Goal: Information Seeking & Learning: Learn about a topic

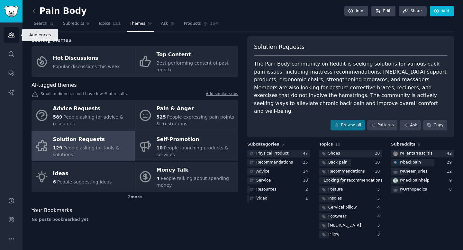
click at [12, 34] on icon "Sidebar" at bounding box center [11, 35] width 6 height 4
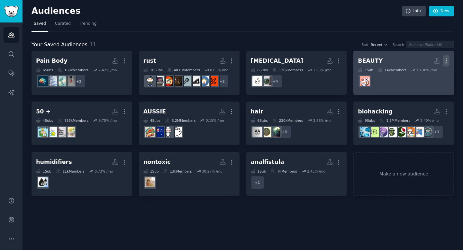
click at [446, 62] on icon "button" at bounding box center [445, 61] width 7 height 7
click at [432, 75] on p "Delete" at bounding box center [428, 74] width 15 height 7
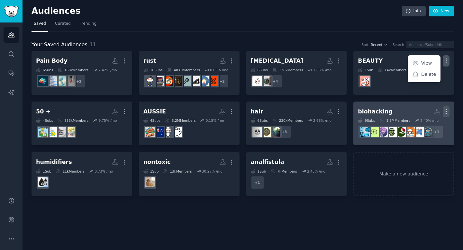
click at [446, 109] on icon "button" at bounding box center [446, 111] width 1 height 4
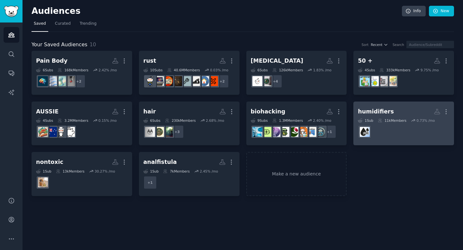
click at [419, 126] on dd at bounding box center [404, 132] width 92 height 18
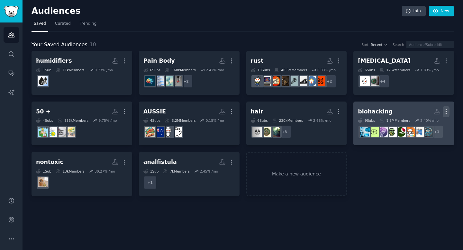
click at [445, 111] on icon "button" at bounding box center [445, 111] width 7 height 7
click at [425, 125] on p "Delete" at bounding box center [428, 125] width 15 height 7
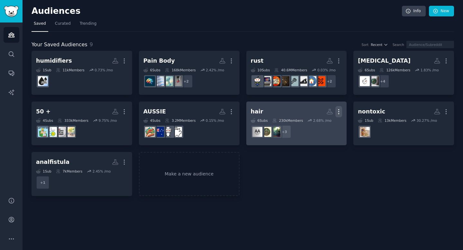
click at [337, 111] on icon "button" at bounding box center [338, 111] width 7 height 7
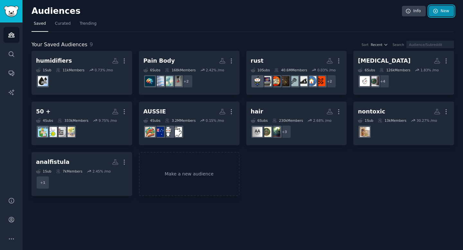
click at [443, 11] on link "New" at bounding box center [441, 11] width 25 height 11
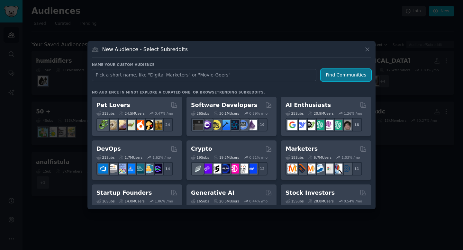
click at [348, 73] on button "Find Communities" at bounding box center [346, 75] width 50 height 12
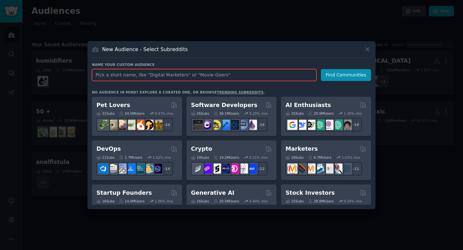
click at [248, 72] on input "text" at bounding box center [204, 75] width 224 height 12
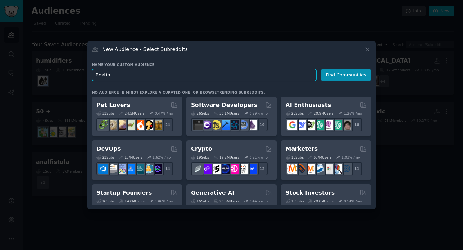
type input "[MEDICAL_DATA]"
click button "Find Communities" at bounding box center [346, 75] width 50 height 12
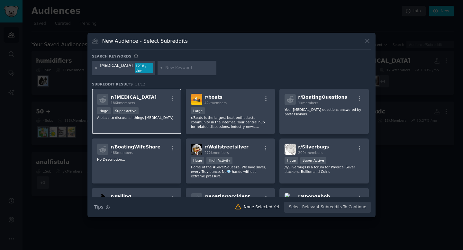
click at [170, 115] on p "A place to discuss all things [MEDICAL_DATA]." at bounding box center [136, 117] width 79 height 4
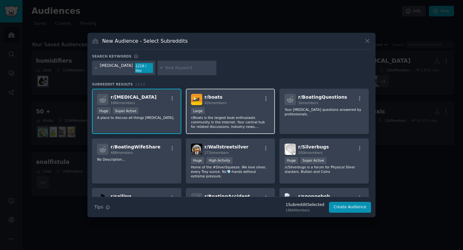
click at [235, 113] on div "Large" at bounding box center [230, 111] width 79 height 8
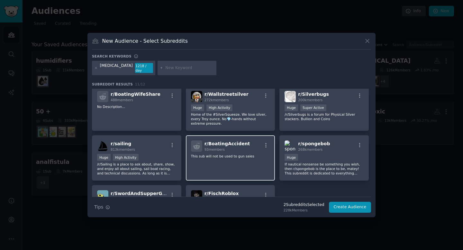
scroll to position [109, 0]
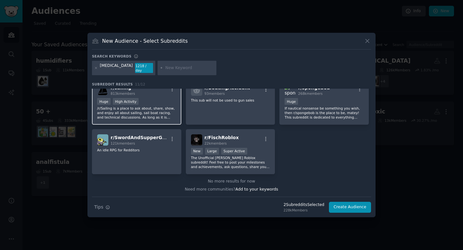
click at [167, 115] on p "/r/Sailing is a place to ask about, share, show, and enjoy all about sailing, s…" at bounding box center [136, 112] width 79 height 13
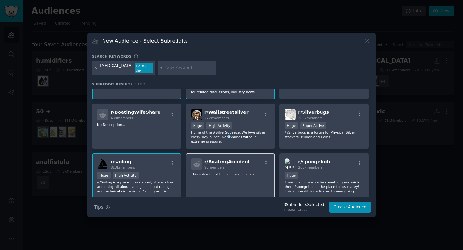
scroll to position [0, 0]
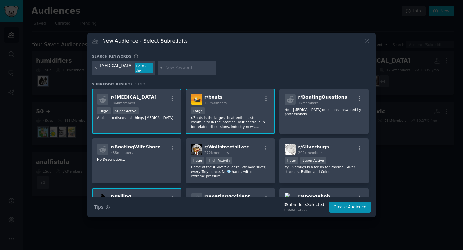
click at [172, 68] on input "text" at bounding box center [189, 68] width 49 height 6
type input "[GEOGRAPHIC_DATA]"
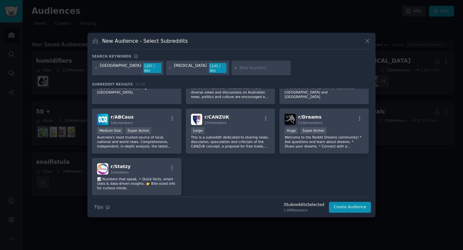
scroll to position [428, 0]
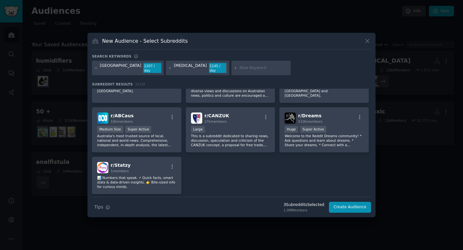
click at [239, 68] on input "text" at bounding box center [263, 68] width 49 height 6
type input "fishing"
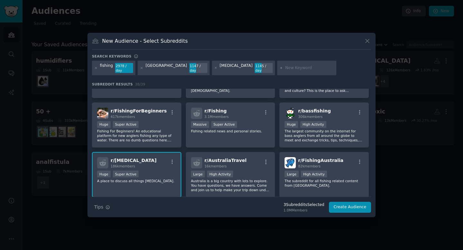
scroll to position [34, 0]
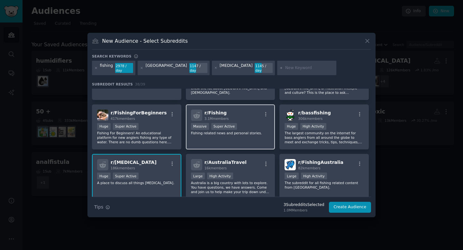
click at [203, 114] on div "r/ Fishing 3.1M members" at bounding box center [230, 115] width 79 height 11
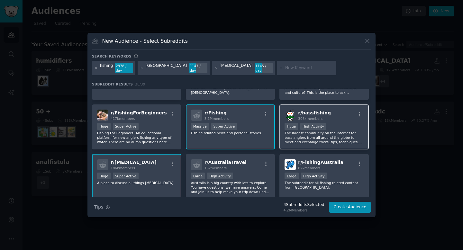
scroll to position [65, 0]
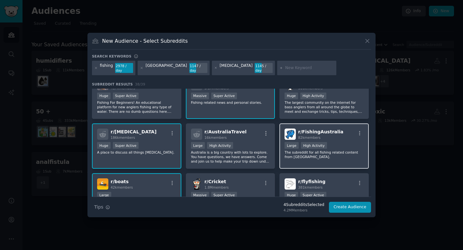
click at [324, 133] on span "r/ FishingAustralia" at bounding box center [320, 131] width 45 height 5
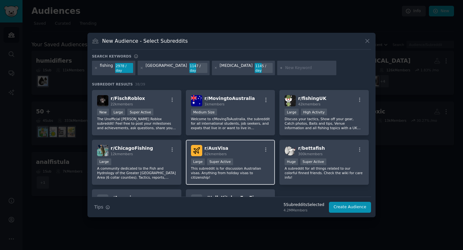
scroll to position [516, 0]
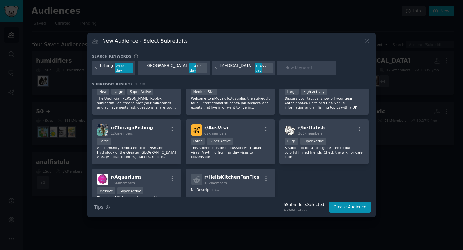
click at [189, 69] on div at bounding box center [192, 68] width 7 height 10
click at [189, 63] on div "1147 / day" at bounding box center [198, 68] width 18 height 10
click at [141, 68] on icon at bounding box center [142, 68] width 4 height 4
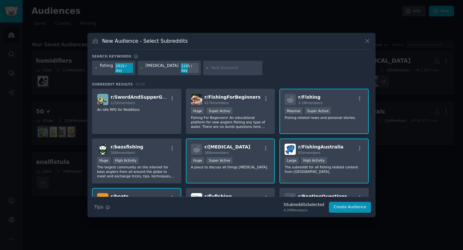
click at [218, 69] on input "text" at bounding box center [235, 68] width 49 height 6
type input "boat [GEOGRAPHIC_DATA]"
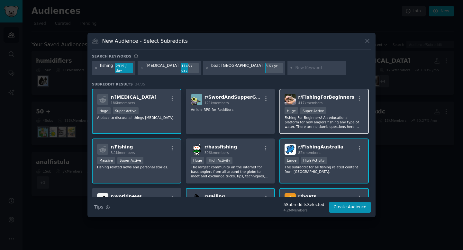
click at [322, 112] on div "100,000 - 1,000,000 members Huge Super Active" at bounding box center [323, 111] width 79 height 8
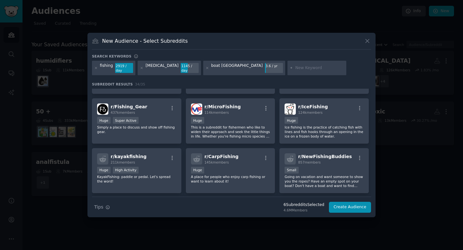
scroll to position [298, 0]
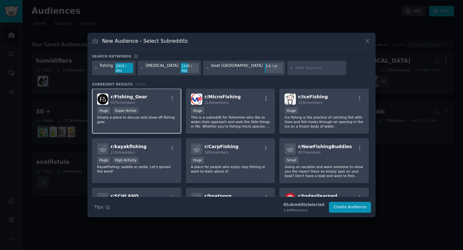
click at [152, 101] on div "r/ Fishing_Gear 437k members" at bounding box center [136, 98] width 79 height 11
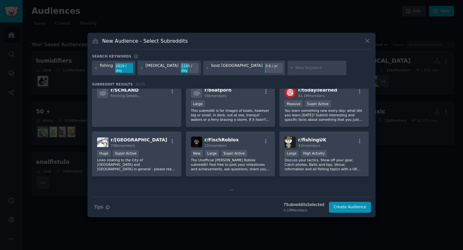
scroll to position [405, 0]
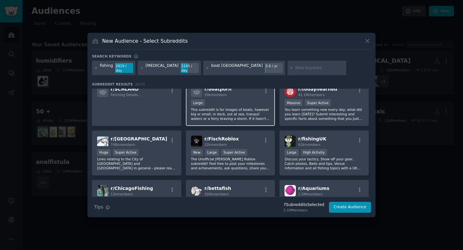
click at [242, 102] on div "Large" at bounding box center [230, 103] width 79 height 8
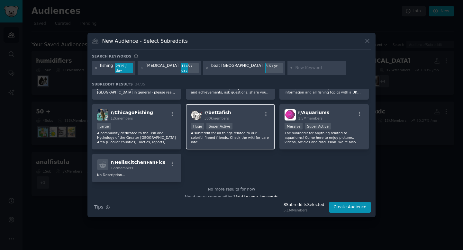
scroll to position [489, 0]
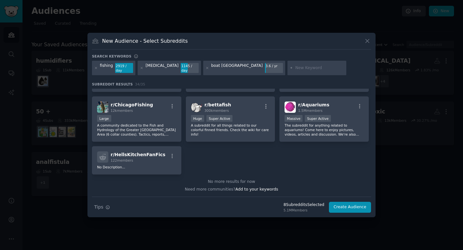
click at [295, 67] on input "text" at bounding box center [319, 68] width 49 height 6
type input "fishing [GEOGRAPHIC_DATA]"
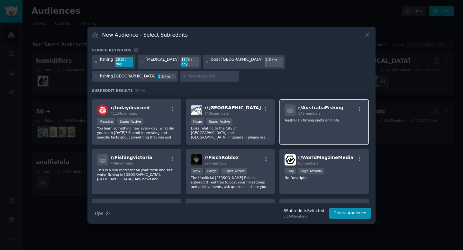
scroll to position [439, 0]
click at [323, 120] on div "r/ AustraliaFishing 145 members Australian fishing spots and info." at bounding box center [323, 121] width 89 height 45
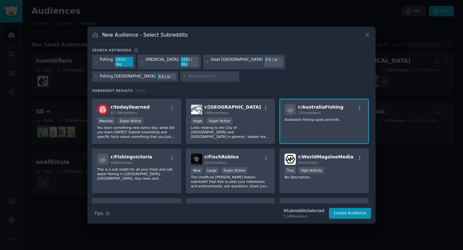
click at [335, 118] on div "r/ AustraliaFishing 145 members Australian fishing spots and info." at bounding box center [323, 121] width 89 height 45
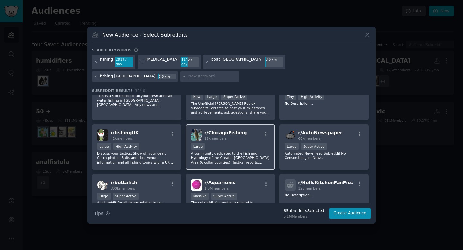
scroll to position [551, 0]
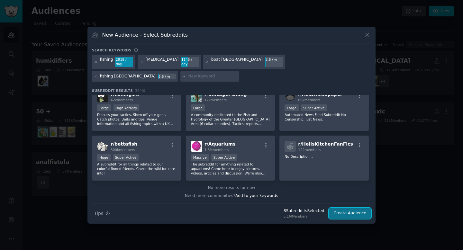
click at [358, 208] on button "Create Audience" at bounding box center [350, 213] width 42 height 11
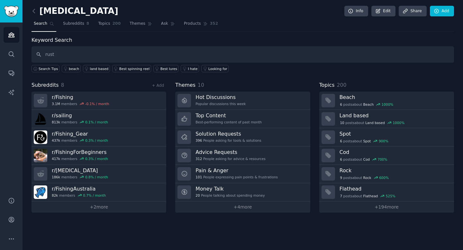
type input "rust"
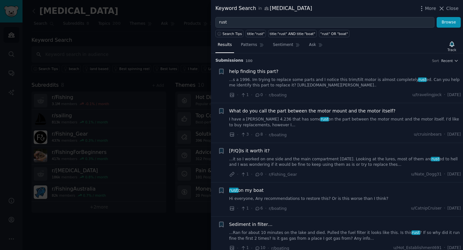
click at [190, 119] on div at bounding box center [231, 125] width 463 height 250
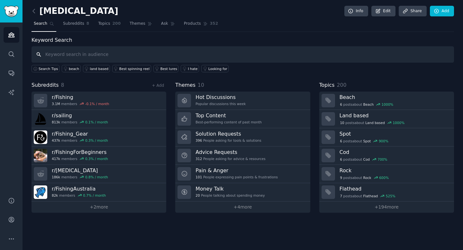
click at [93, 53] on input "text" at bounding box center [242, 54] width 422 height 16
type input "rust"
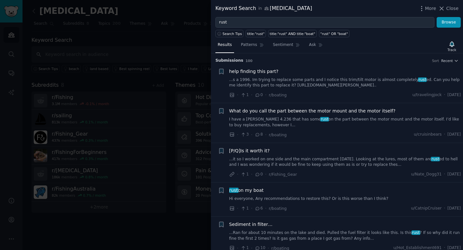
click at [193, 93] on div at bounding box center [231, 125] width 463 height 250
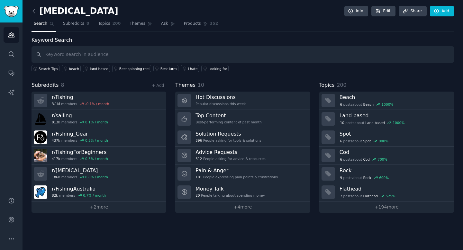
click at [42, 22] on span "Search" at bounding box center [40, 24] width 13 height 6
click at [71, 22] on span "Subreddits" at bounding box center [73, 24] width 21 height 6
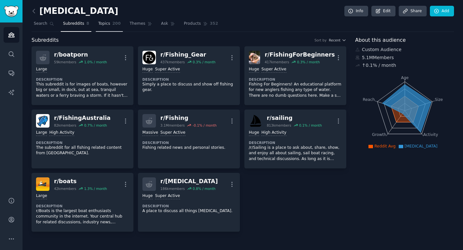
click at [112, 25] on span "200" at bounding box center [116, 24] width 8 height 6
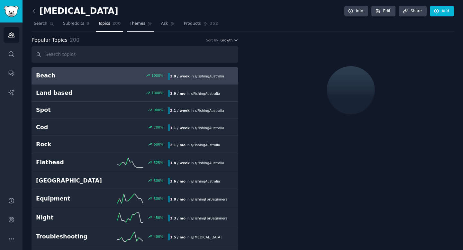
click at [145, 25] on link "Themes" at bounding box center [140, 25] width 27 height 13
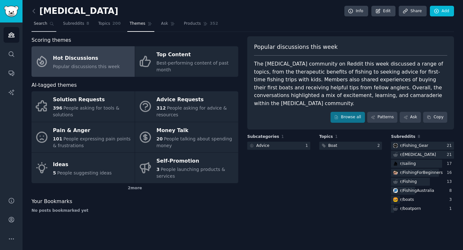
click at [49, 22] on icon at bounding box center [51, 24] width 4 height 4
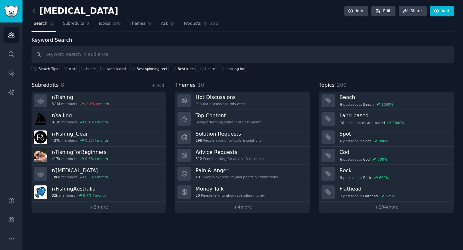
click at [106, 52] on input "text" at bounding box center [242, 54] width 422 height 16
type input "Rust"
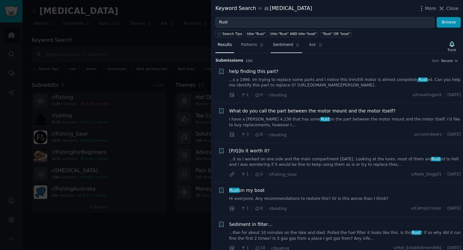
click at [279, 48] on link "Sentiment" at bounding box center [286, 46] width 31 height 13
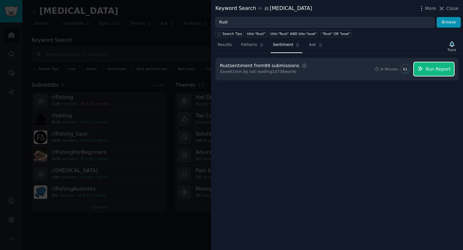
click at [446, 70] on span "Run Report" at bounding box center [437, 69] width 25 height 7
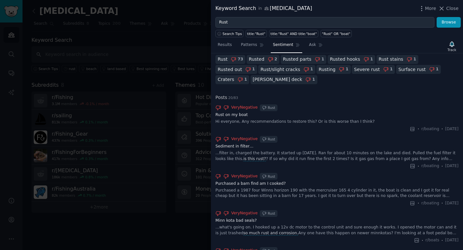
scroll to position [133, 0]
click at [297, 118] on div "Very Negative Rust Rust on my boat Hi everyone, Any recommendations to restore …" at bounding box center [336, 118] width 243 height 28
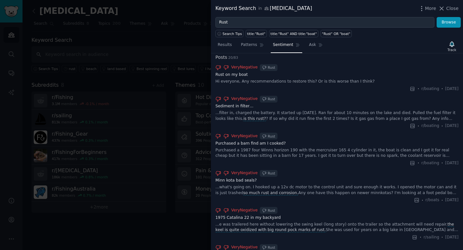
scroll to position [0, 0]
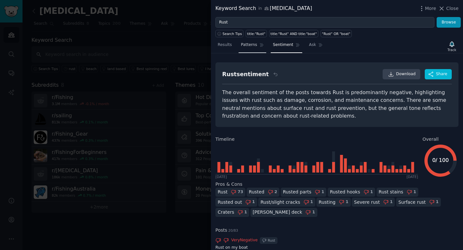
click at [256, 41] on link "Patterns" at bounding box center [251, 46] width 27 height 13
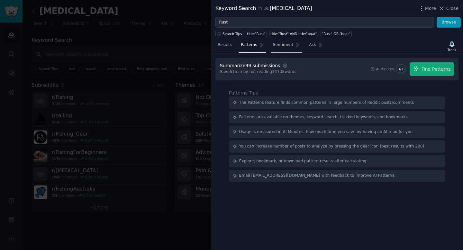
click at [291, 45] on link "Sentiment" at bounding box center [286, 46] width 31 height 13
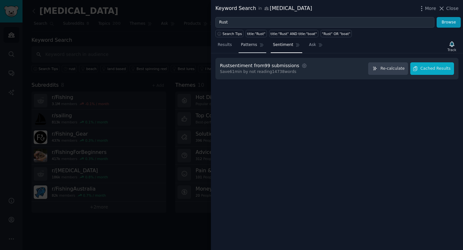
click at [256, 47] on span "Patterns" at bounding box center [249, 45] width 16 height 6
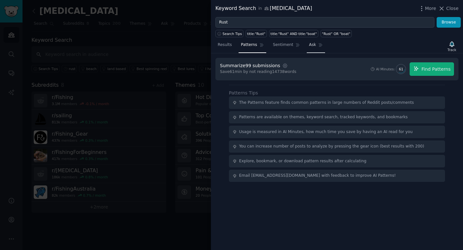
click at [309, 42] on span "Ask" at bounding box center [312, 45] width 7 height 6
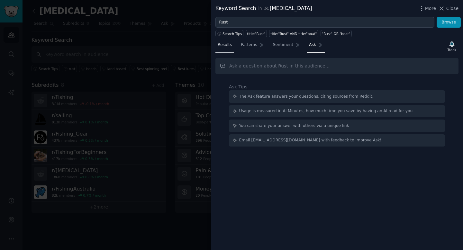
click at [227, 40] on link "Results" at bounding box center [224, 46] width 19 height 13
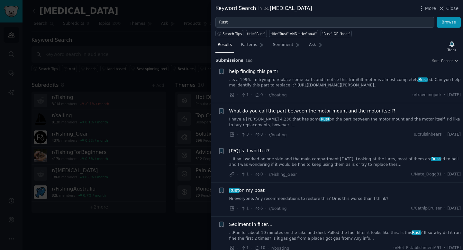
click at [449, 59] on span "Recent" at bounding box center [447, 60] width 12 height 4
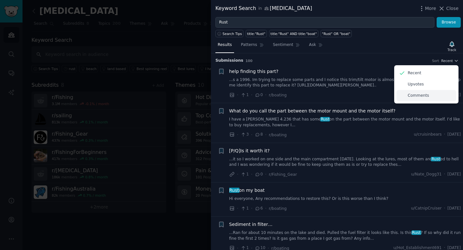
click at [422, 96] on p "Comments" at bounding box center [417, 96] width 21 height 6
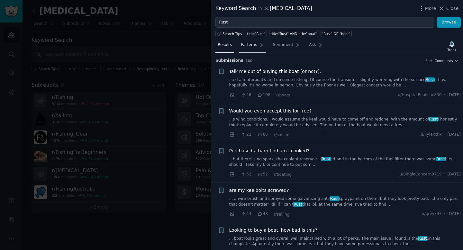
click at [256, 44] on span "Patterns" at bounding box center [249, 45] width 16 height 6
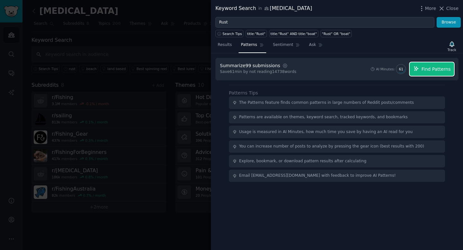
click at [435, 74] on button "Find Patterns" at bounding box center [431, 68] width 44 height 13
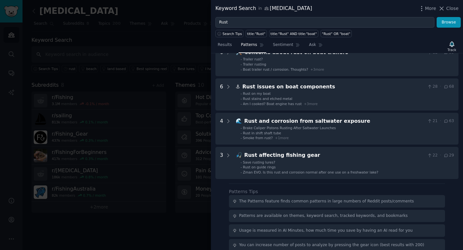
scroll to position [41, 0]
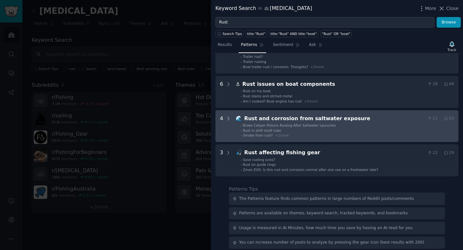
click at [348, 137] on li "- Smoke from rust? + 1 more" at bounding box center [346, 135] width 213 height 4
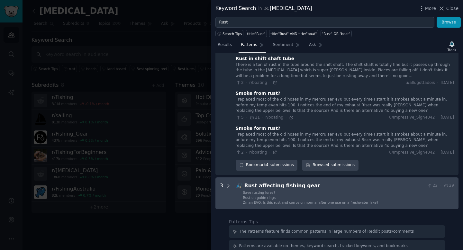
scroll to position [153, 0]
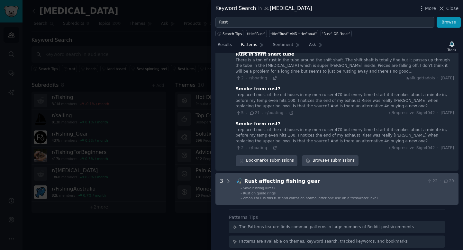
click at [288, 195] on ul "- Save rusting lures? - Rust on guide rings - Zman EVO. Is this rust and corros…" at bounding box center [345, 193] width 218 height 15
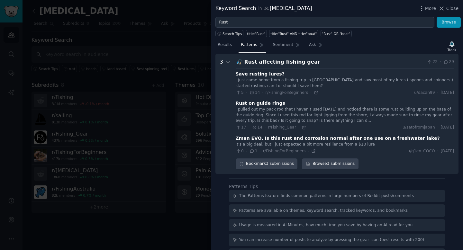
scroll to position [272, 0]
click at [326, 167] on link "Browse 3 submissions" at bounding box center [330, 163] width 56 height 11
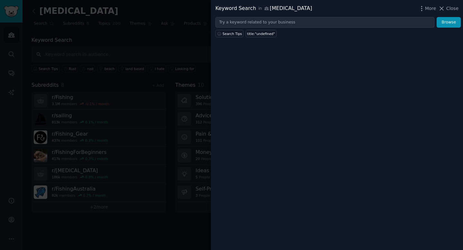
click at [178, 173] on div at bounding box center [231, 125] width 463 height 250
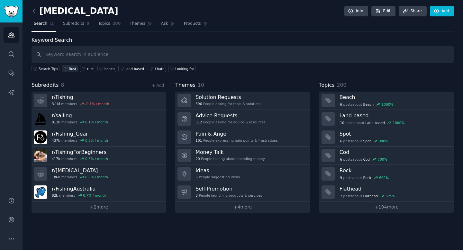
click at [72, 66] on link "Rust" at bounding box center [70, 68] width 16 height 7
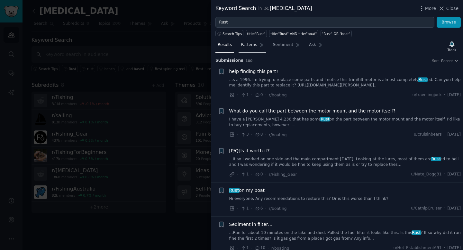
click at [256, 43] on span "Patterns" at bounding box center [249, 45] width 16 height 6
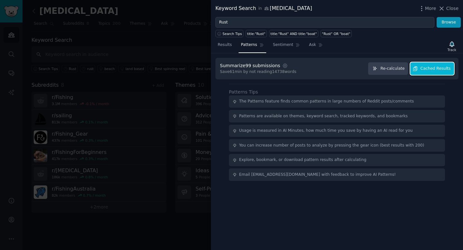
click at [436, 67] on span "Cached Results" at bounding box center [435, 69] width 30 height 6
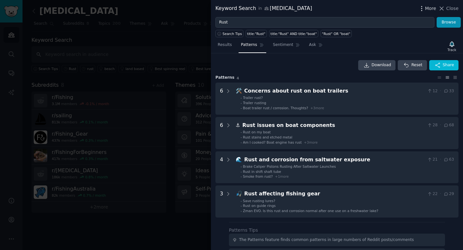
click at [428, 11] on span "More" at bounding box center [430, 8] width 11 height 7
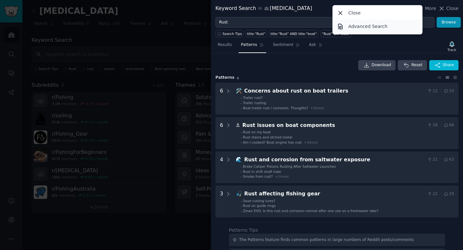
click at [374, 26] on p "Advanced Search" at bounding box center [367, 26] width 39 height 7
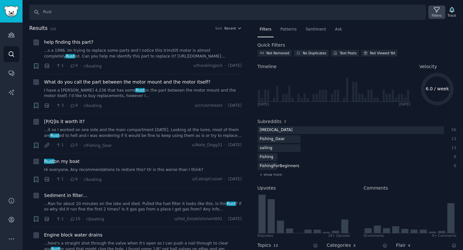
click at [439, 9] on icon at bounding box center [436, 9] width 7 height 7
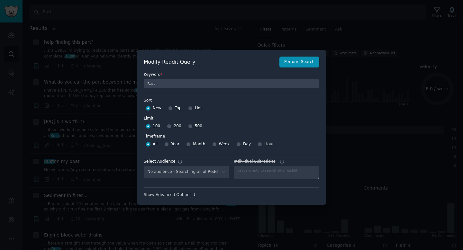
select select "685e963b54"
click at [190, 126] on input "500" at bounding box center [190, 126] width 4 height 4
radio input "true"
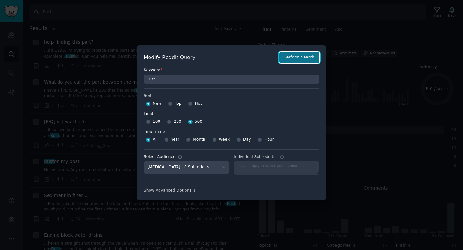
click at [304, 57] on button "Perform Search" at bounding box center [299, 57] width 40 height 11
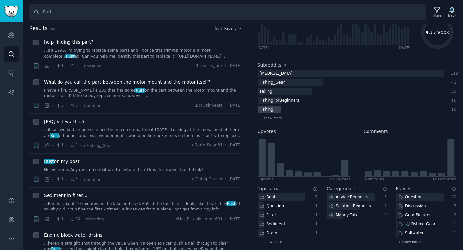
scroll to position [100, 0]
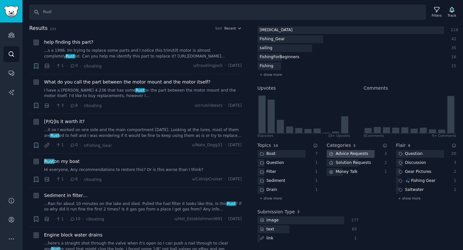
click at [331, 154] on icon at bounding box center [331, 154] width 4 height 4
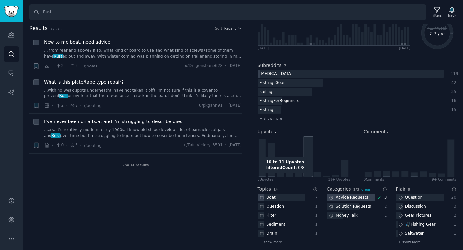
scroll to position [52, 0]
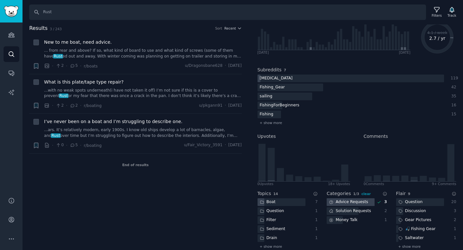
click at [349, 202] on div "Advice Requests" at bounding box center [348, 202] width 44 height 8
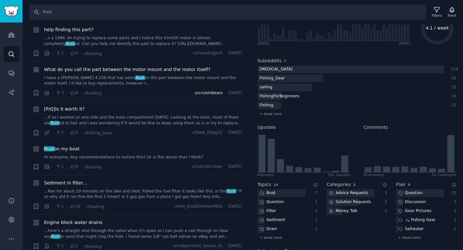
scroll to position [0, 0]
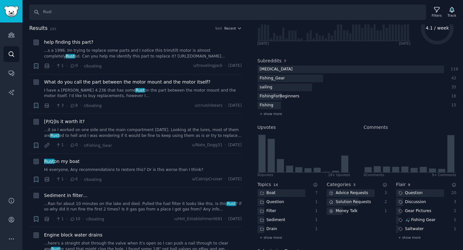
click at [227, 31] on h2 "Results 243 Sort Recent" at bounding box center [135, 28] width 212 height 8
click at [227, 30] on span "Recent" at bounding box center [230, 28] width 12 height 4
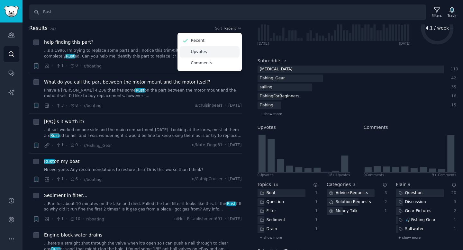
click at [215, 49] on div "Upvotes" at bounding box center [210, 51] width 60 height 11
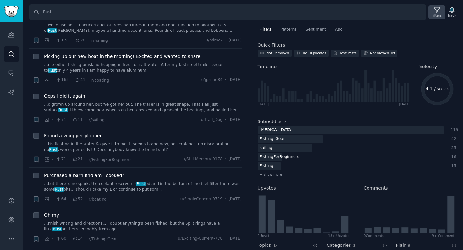
click at [435, 11] on icon at bounding box center [436, 9] width 5 height 5
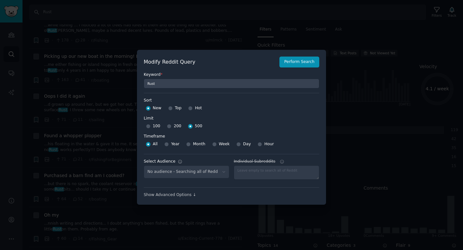
select select "685e963b54"
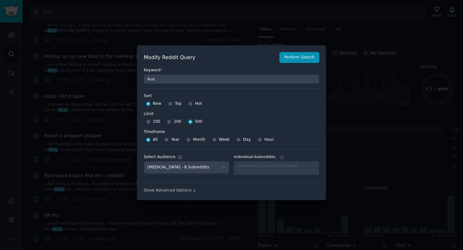
click at [371, 97] on div at bounding box center [231, 125] width 463 height 250
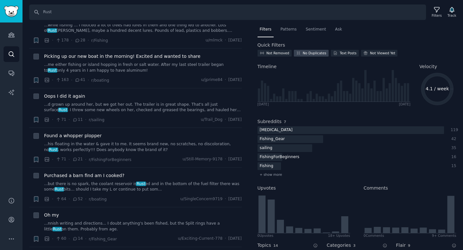
click at [307, 50] on div "No Duplicates" at bounding box center [311, 53] width 35 height 7
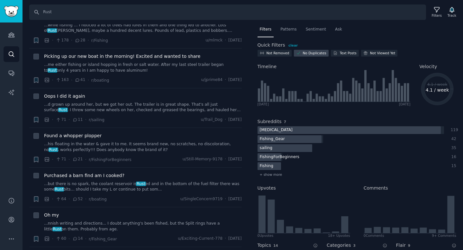
scroll to position [0, 0]
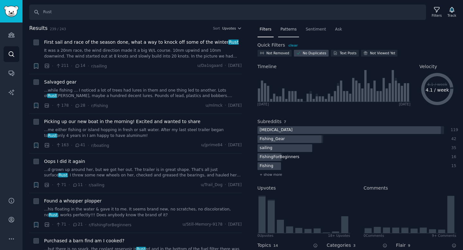
click at [295, 33] on div "Patterns" at bounding box center [288, 30] width 21 height 13
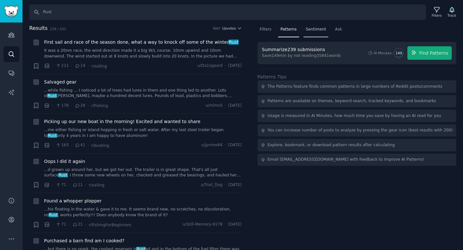
click at [322, 29] on span "Sentiment" at bounding box center [316, 30] width 20 height 6
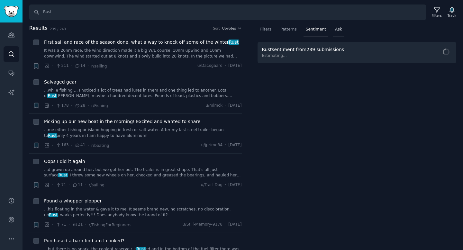
click at [335, 31] on span "Ask" at bounding box center [338, 30] width 7 height 6
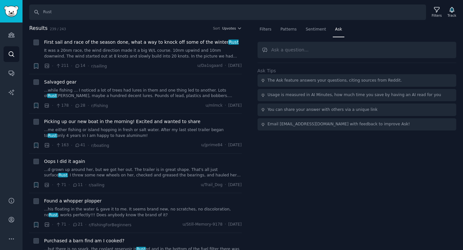
click at [324, 51] on input "text" at bounding box center [356, 50] width 199 height 16
click at [13, 31] on link "Audiences" at bounding box center [12, 35] width 16 height 16
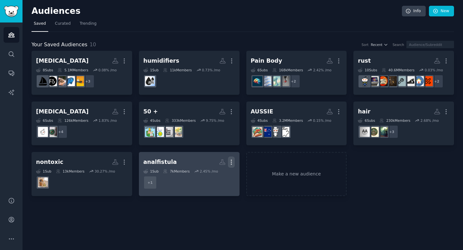
click at [232, 161] on icon "button" at bounding box center [231, 162] width 7 height 7
click at [217, 174] on p "Delete" at bounding box center [213, 175] width 15 height 7
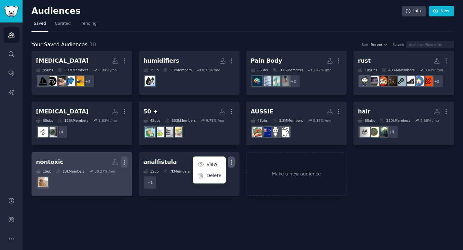
click at [125, 158] on button "More" at bounding box center [124, 161] width 7 height 11
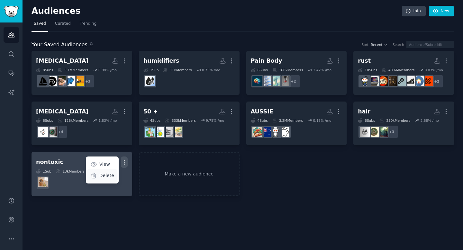
click at [114, 174] on div "Delete" at bounding box center [102, 175] width 31 height 13
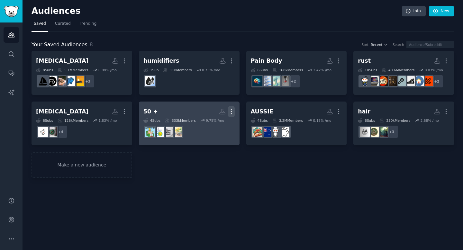
click at [230, 111] on icon "button" at bounding box center [231, 111] width 7 height 7
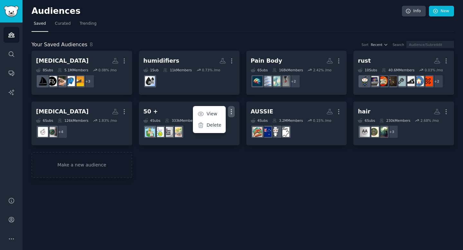
click at [219, 181] on div "Audiences Info New Saved Curated Trending Your Saved Audiences 8 Sort Recent Se…" at bounding box center [242, 125] width 440 height 250
click at [88, 23] on span "Trending" at bounding box center [88, 24] width 17 height 6
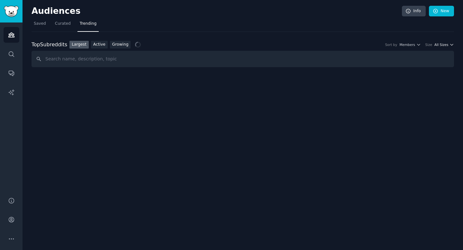
click at [446, 44] on span "All Sizes" at bounding box center [441, 44] width 14 height 4
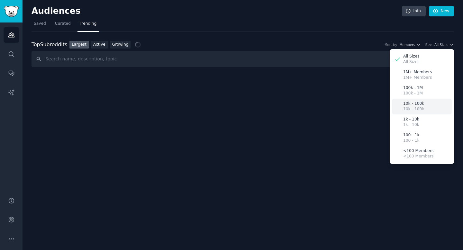
click at [421, 107] on p "10k - 100k" at bounding box center [413, 109] width 21 height 6
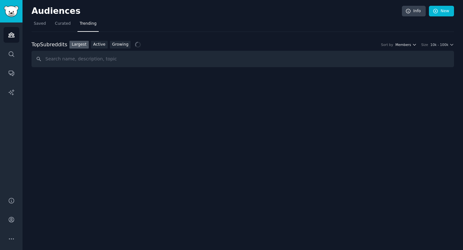
click at [411, 46] on span "Members" at bounding box center [403, 44] width 16 height 4
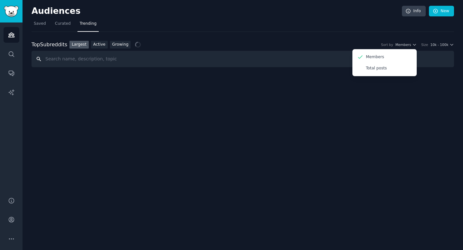
click at [314, 65] on input "text" at bounding box center [242, 59] width 422 height 16
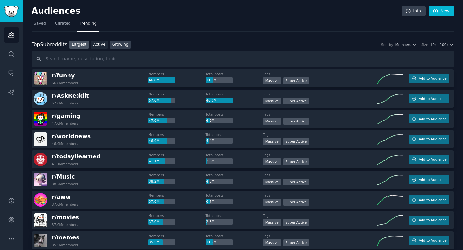
click at [114, 43] on link "Growing" at bounding box center [120, 45] width 21 height 8
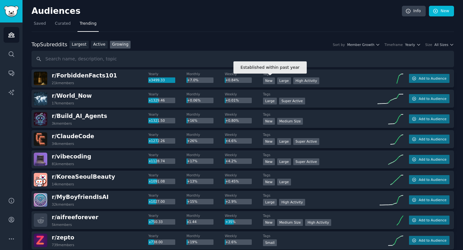
click at [268, 79] on div "New" at bounding box center [269, 80] width 12 height 7
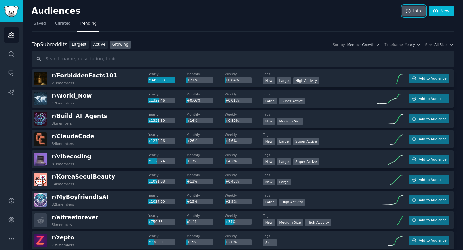
click at [420, 12] on link "Info" at bounding box center [414, 11] width 24 height 11
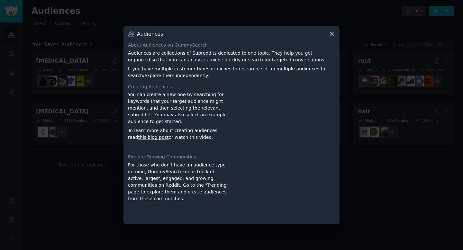
click at [347, 112] on div at bounding box center [231, 125] width 463 height 250
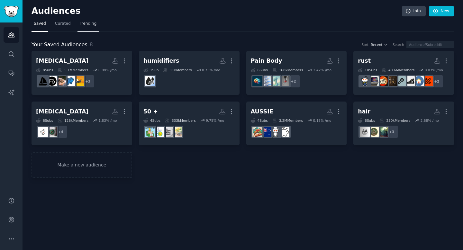
click at [93, 24] on span "Trending" at bounding box center [88, 24] width 17 height 6
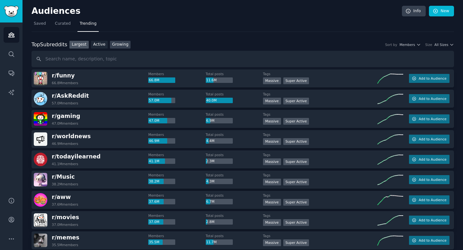
click at [112, 45] on link "Growing" at bounding box center [120, 45] width 21 height 8
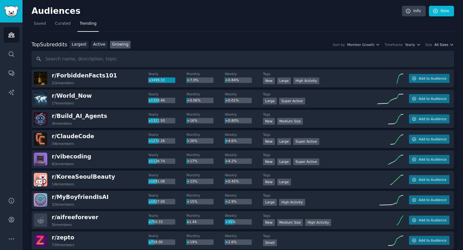
click at [449, 45] on icon "button" at bounding box center [451, 44] width 4 height 4
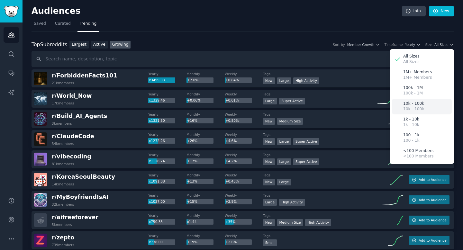
click at [417, 104] on p "10k - 100k" at bounding box center [413, 104] width 21 height 6
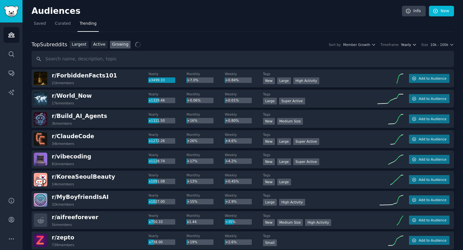
click at [406, 44] on span "Yearly" at bounding box center [406, 44] width 10 height 4
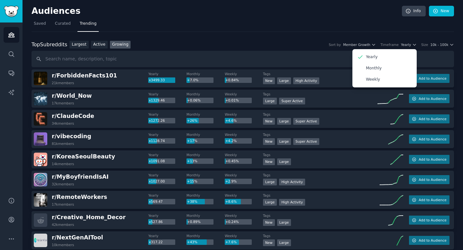
click at [244, 47] on div "Top Subreddits Top Subreddits Largest Active Growing Sort by Member Growth Time…" at bounding box center [242, 45] width 422 height 8
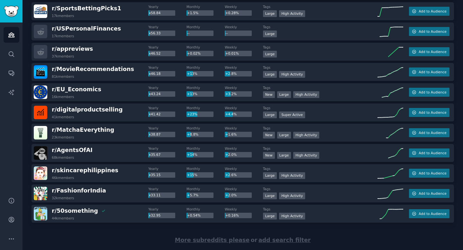
scroll to position [873, 0]
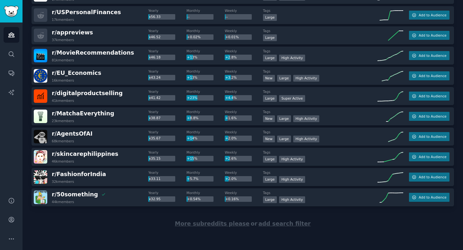
click at [215, 225] on span "More subreddits please" at bounding box center [212, 223] width 75 height 6
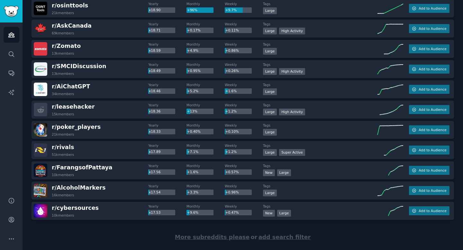
scroll to position [1885, 0]
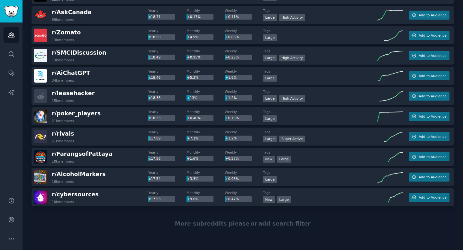
click at [234, 223] on span "More subreddits please" at bounding box center [212, 223] width 75 height 6
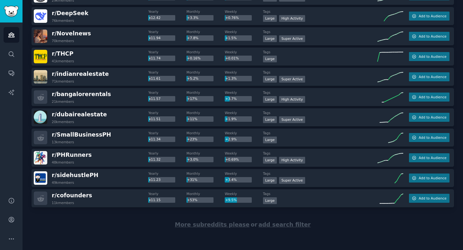
scroll to position [2897, 0]
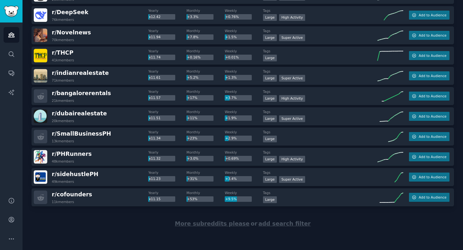
click at [208, 224] on span "More subreddits please" at bounding box center [212, 223] width 75 height 6
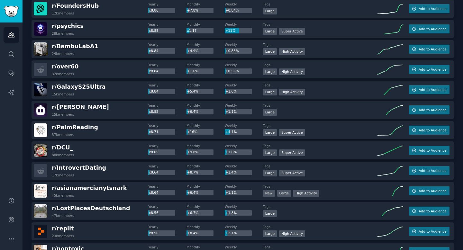
scroll to position [3692, 0]
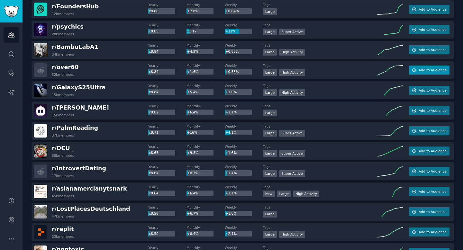
click at [434, 70] on span "Add to Audience" at bounding box center [432, 70] width 28 height 4
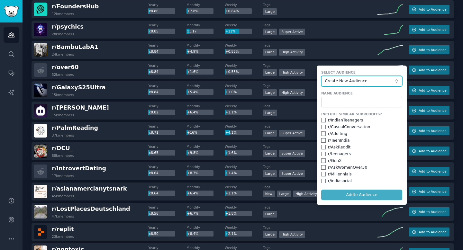
click at [350, 80] on span "Create New Audience" at bounding box center [359, 81] width 70 height 6
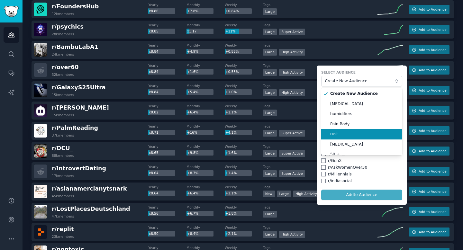
scroll to position [26, 0]
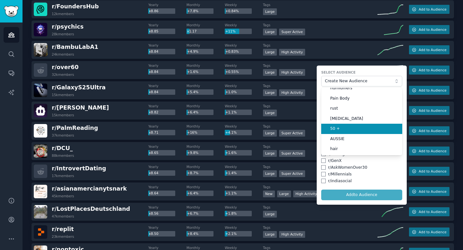
click at [345, 128] on span "50 +" at bounding box center [363, 129] width 67 height 6
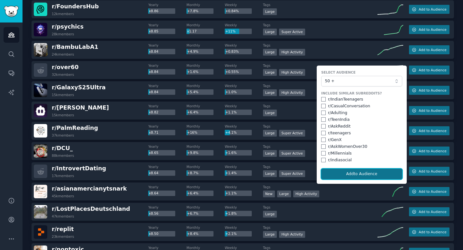
click at [370, 171] on button "Add to Audience" at bounding box center [361, 174] width 81 height 11
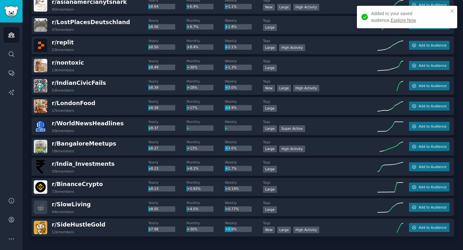
scroll to position [3909, 0]
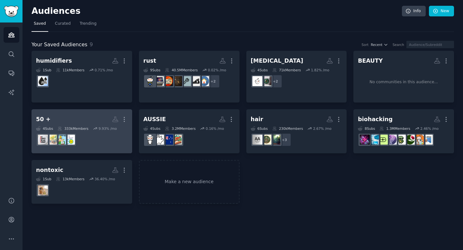
click at [77, 120] on h2 "50 + More" at bounding box center [82, 119] width 92 height 11
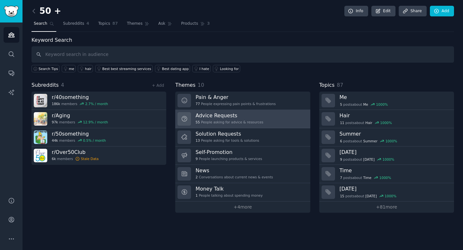
click at [240, 113] on h3 "Advice Requests" at bounding box center [229, 115] width 68 height 7
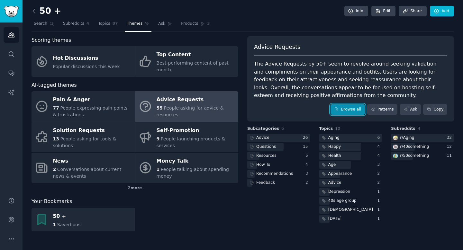
click at [354, 110] on link "Browse all" at bounding box center [347, 109] width 34 height 11
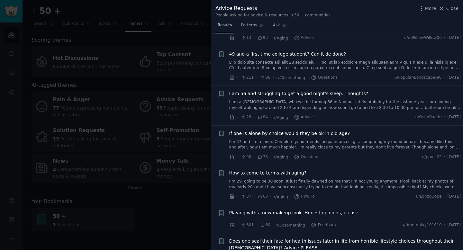
scroll to position [413, 0]
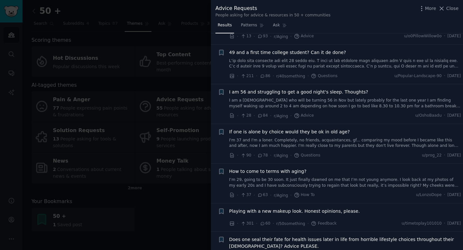
click at [310, 98] on link "I am a male who will be turning 56 in Nov but lately probably for the last one …" at bounding box center [345, 103] width 232 height 11
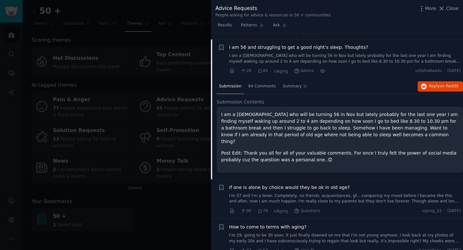
scroll to position [458, 0]
click at [262, 83] on span "84 Comments" at bounding box center [262, 86] width 28 height 6
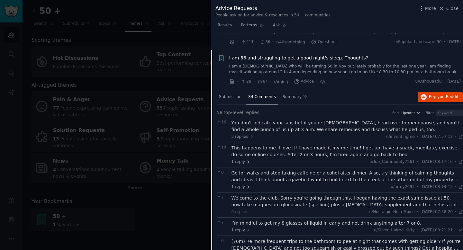
scroll to position [439, 0]
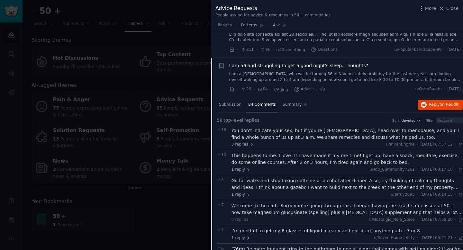
click at [222, 58] on li "+ I am 56 and struggling to get a good night's sleep. Thoughts? I am a male who…" at bounding box center [337, 78] width 252 height 40
click at [222, 63] on icon "button" at bounding box center [221, 65] width 4 height 5
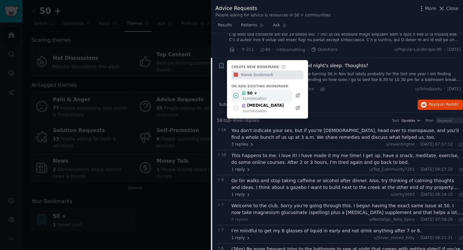
click at [270, 89] on div "50 + 1 conversation" at bounding box center [261, 95] width 61 height 13
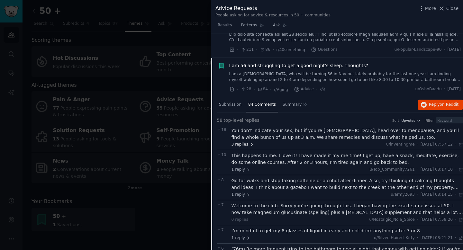
click at [248, 142] on span "3 replies" at bounding box center [242, 145] width 22 height 6
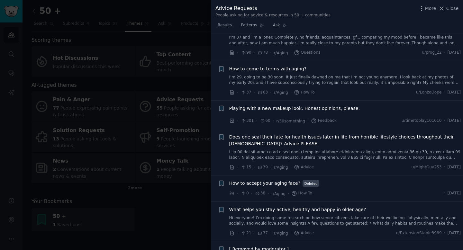
scroll to position [1930, 0]
click at [315, 105] on span "Playing with a new makeup look. Honest opinions, please." at bounding box center [294, 108] width 130 height 7
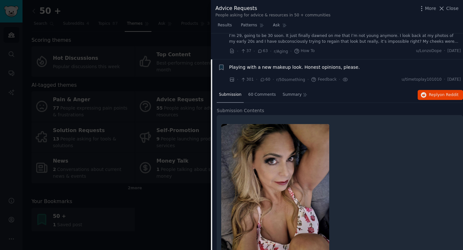
scroll to position [558, 0]
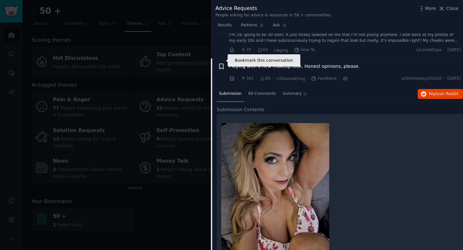
click at [224, 63] on icon "button" at bounding box center [221, 66] width 7 height 7
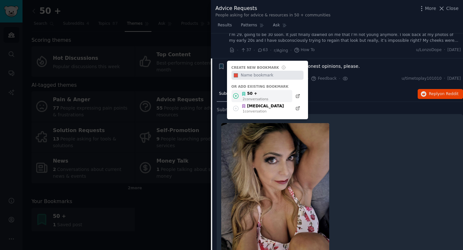
click at [258, 91] on div "50 +" at bounding box center [254, 94] width 27 height 6
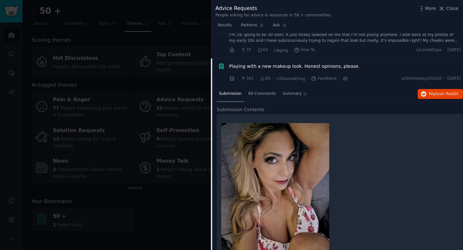
scroll to position [555, 0]
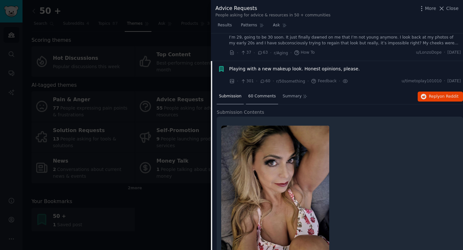
click at [269, 93] on span "60 Comments" at bounding box center [262, 96] width 28 height 6
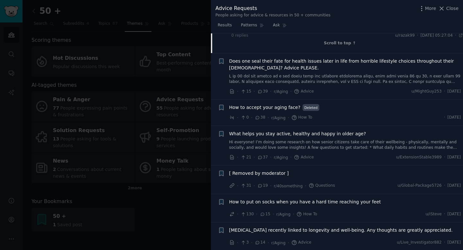
scroll to position [1391, 0]
click at [325, 105] on div "How to accept your aging face? Deleted · 0 · 38 · r/Aging · How To · Fri 26/09/…" at bounding box center [345, 111] width 232 height 17
click at [276, 103] on span "How to accept your aging face?" at bounding box center [264, 106] width 71 height 7
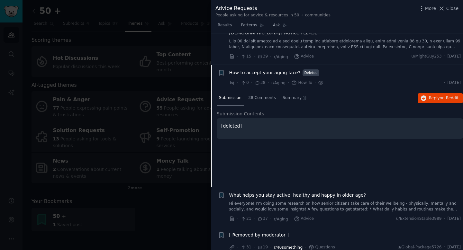
scroll to position [625, 0]
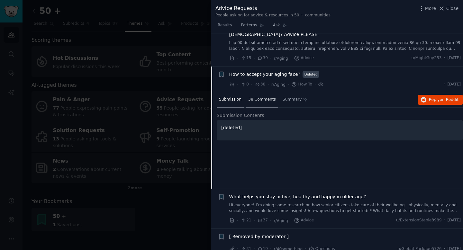
click at [267, 97] on span "38 Comments" at bounding box center [262, 100] width 28 height 6
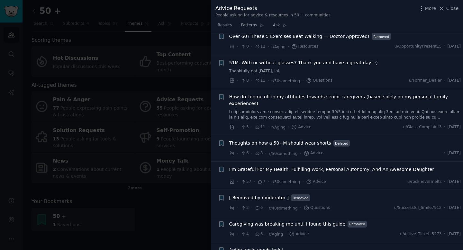
scroll to position [1549, 0]
click at [258, 79] on icon at bounding box center [257, 81] width 6 height 4
click at [326, 62] on div "51M. With or without glasses? Thank you and have a great day! :) Thankfully not…" at bounding box center [345, 67] width 232 height 15
click at [326, 60] on span "51M. With or without glasses? Thank you and have a great day! :)" at bounding box center [303, 63] width 148 height 7
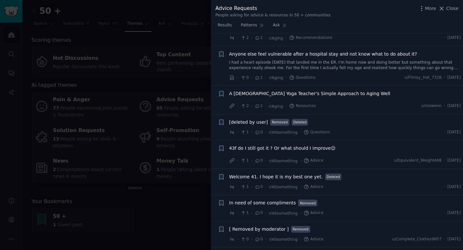
scroll to position [1798, 0]
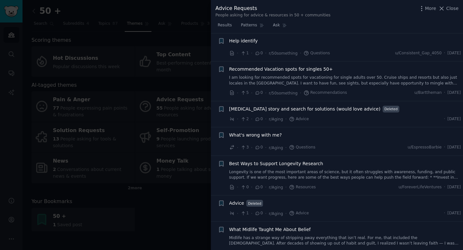
click at [197, 217] on div at bounding box center [231, 125] width 463 height 250
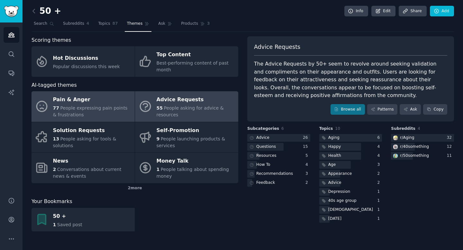
click at [119, 112] on div "77 People expressing pain points & frustrations" at bounding box center [92, 111] width 78 height 13
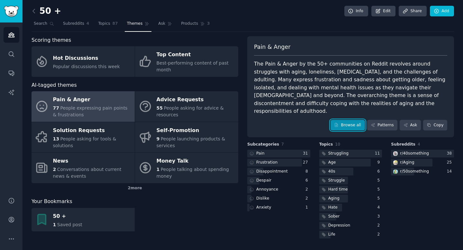
click at [354, 120] on link "Browse all" at bounding box center [347, 125] width 34 height 11
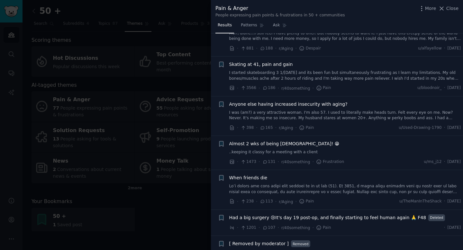
scroll to position [133, 0]
click at [321, 77] on link "I started skateboarding 3 1/2 months ago and its been fun but simultaneously fr…" at bounding box center [345, 74] width 232 height 11
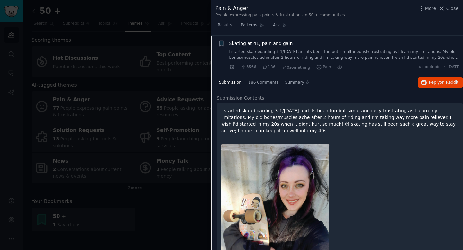
scroll to position [150, 0]
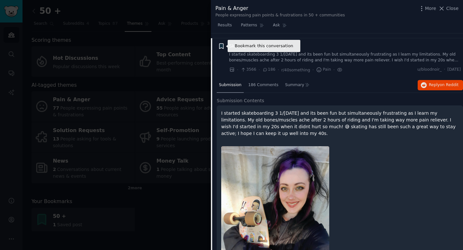
click at [220, 46] on icon "button" at bounding box center [221, 46] width 4 height 5
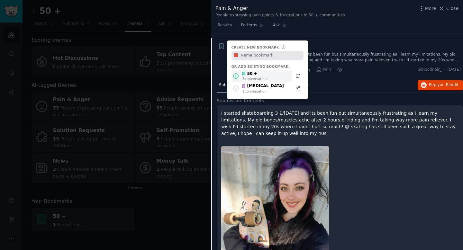
click at [253, 75] on div "50 +" at bounding box center [254, 74] width 27 height 6
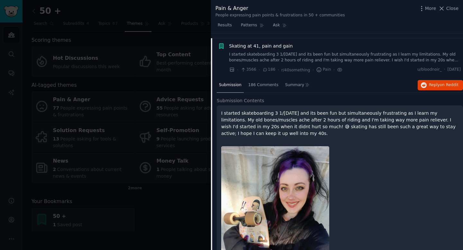
scroll to position [123, 0]
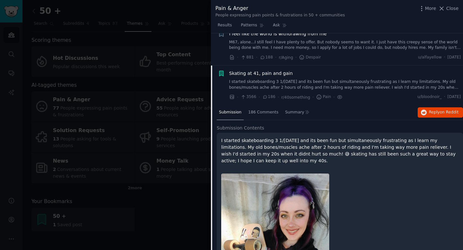
click at [416, 82] on link "I started skateboarding 3 1/2 months ago and its been fun but simultaneously fr…" at bounding box center [345, 84] width 232 height 11
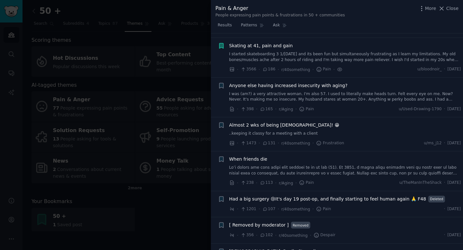
scroll to position [155, 0]
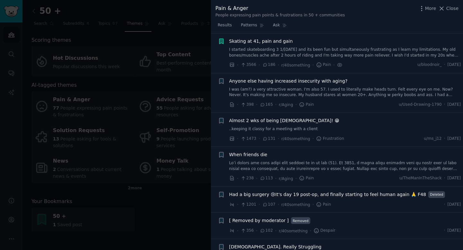
click at [348, 53] on link "I started skateboarding 3 1/2 months ago and its been fun but simultaneously fr…" at bounding box center [345, 52] width 232 height 11
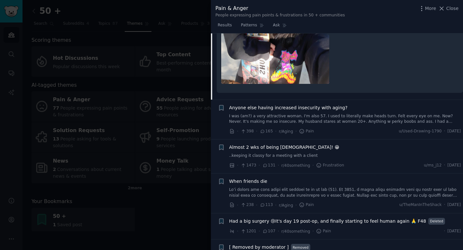
scroll to position [357, 0]
click at [335, 117] on link "I was (am?) a very attractive woman. I'm also 57. I used to literally make head…" at bounding box center [345, 118] width 232 height 11
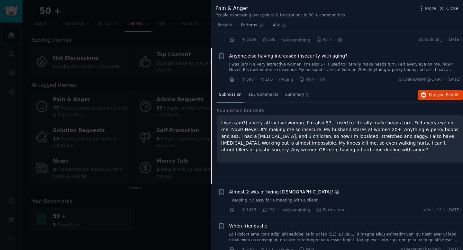
scroll to position [179, 0]
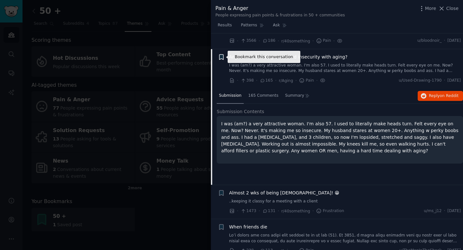
click at [222, 56] on icon "button" at bounding box center [221, 56] width 4 height 5
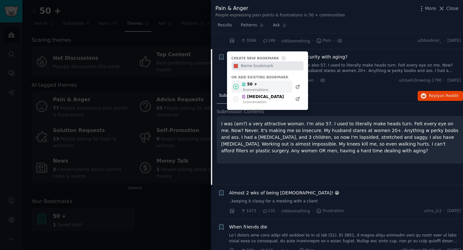
click at [261, 85] on div "50 +" at bounding box center [254, 85] width 27 height 6
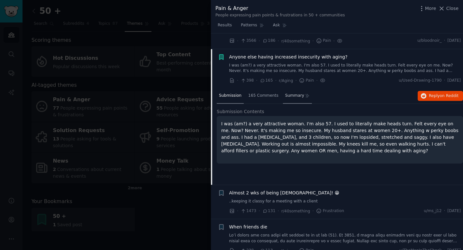
click at [286, 96] on span "Summary" at bounding box center [294, 96] width 19 height 6
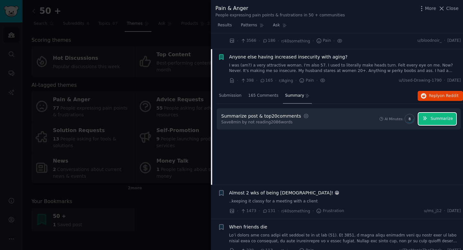
click at [427, 120] on button "Summarize" at bounding box center [437, 119] width 38 height 13
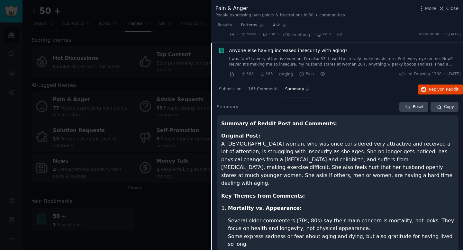
scroll to position [182, 0]
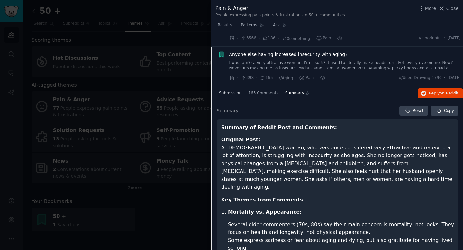
click at [232, 93] on span "Submission" at bounding box center [230, 93] width 22 height 6
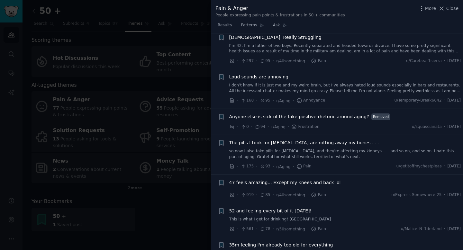
scroll to position [462, 0]
click at [334, 86] on link "I don’t know if it is just me and my weird brain, but I’ve always hated loud so…" at bounding box center [345, 87] width 232 height 11
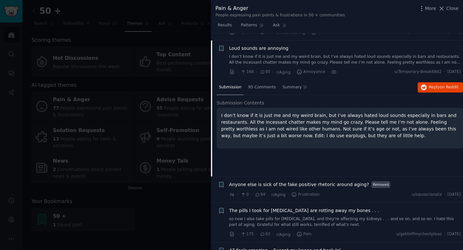
scroll to position [393, 0]
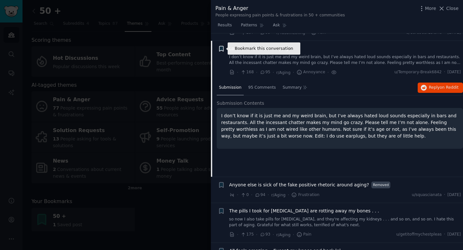
click at [221, 49] on icon "button" at bounding box center [221, 48] width 4 height 5
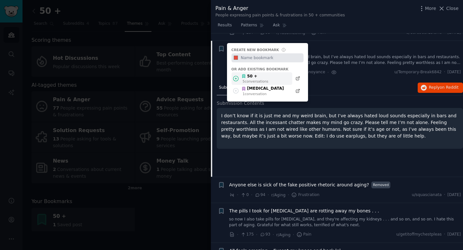
click at [257, 78] on div "50 +" at bounding box center [254, 77] width 27 height 6
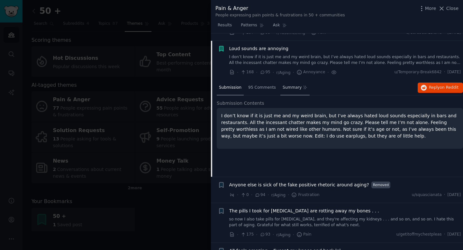
click at [290, 88] on span "Summary" at bounding box center [291, 88] width 19 height 6
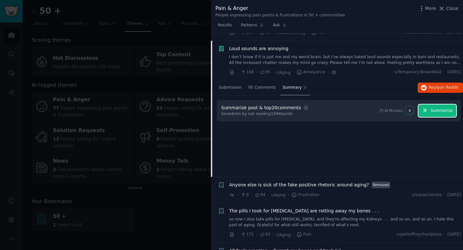
click at [443, 108] on span "Summarize" at bounding box center [441, 111] width 22 height 6
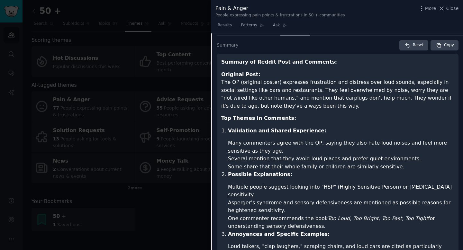
scroll to position [374, 0]
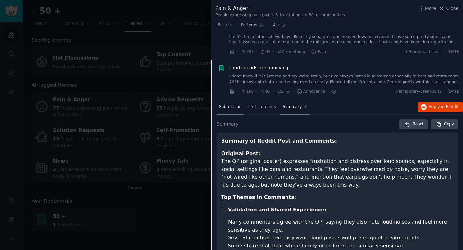
click at [233, 104] on span "Submission" at bounding box center [230, 107] width 22 height 6
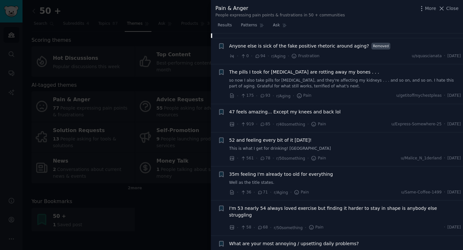
scroll to position [538, 0]
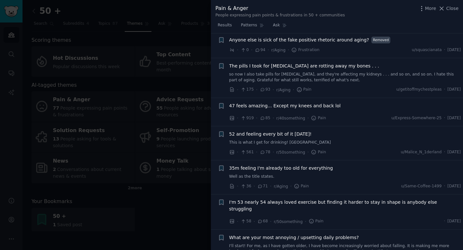
click at [276, 138] on div "52 and feeling every bit of it today! This is what I get for drinking! Uhh" at bounding box center [345, 138] width 232 height 15
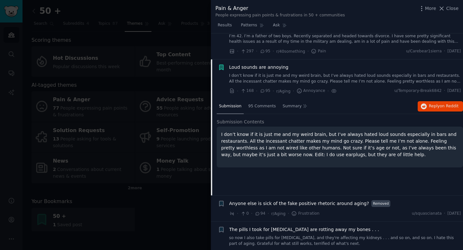
scroll to position [364, 0]
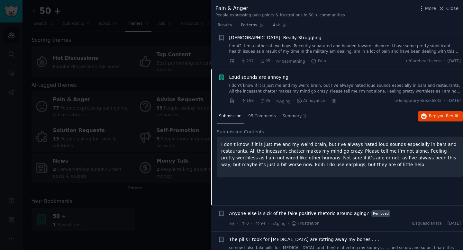
click at [379, 164] on p "I don’t know if it is just me and my weird brain, but I’ve always hated loud so…" at bounding box center [339, 154] width 237 height 27
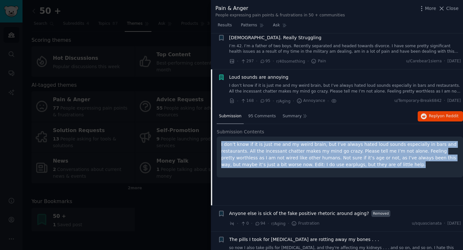
drag, startPoint x: 379, startPoint y: 164, endPoint x: 220, endPoint y: 144, distance: 160.0
click at [220, 144] on div "I don’t know if it is just me and my weird brain, but I’ve always hated loud so…" at bounding box center [340, 157] width 246 height 41
copy p "I don’t know if it is just me and my weird brain, but I’ve always hated loud so…"
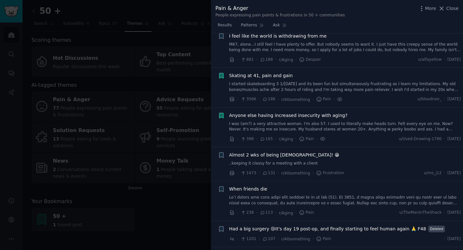
scroll to position [117, 0]
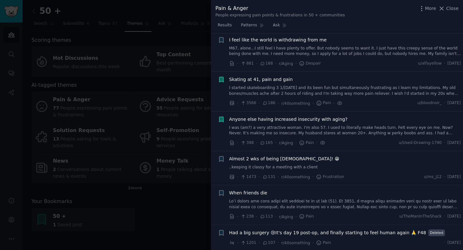
click at [313, 128] on link "I was (am?) a very attractive woman. I'm also 57. I used to literally make head…" at bounding box center [345, 130] width 232 height 11
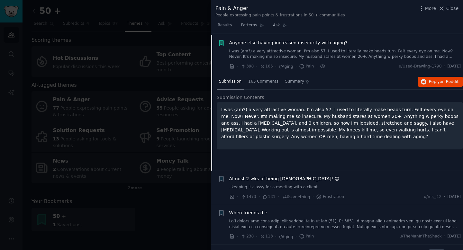
click at [265, 116] on p "I was (am?) a very attractive woman. I'm also 57. I used to literally make head…" at bounding box center [339, 123] width 237 height 34
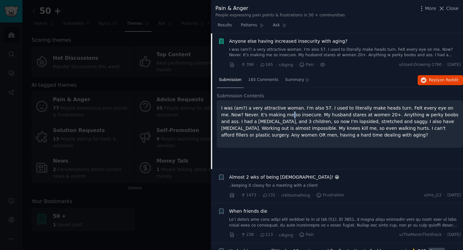
click at [265, 116] on p "I was (am?) a very attractive woman. I'm also 57. I used to literally make head…" at bounding box center [339, 122] width 237 height 34
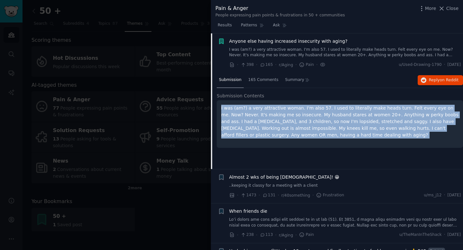
click at [265, 116] on p "I was (am?) a very attractive woman. I'm also 57. I used to literally make head…" at bounding box center [339, 122] width 237 height 34
copy ul "I was (am?) a very attractive woman. I'm also 57. I used to literally make head…"
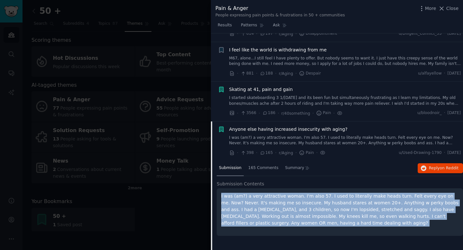
scroll to position [44, 0]
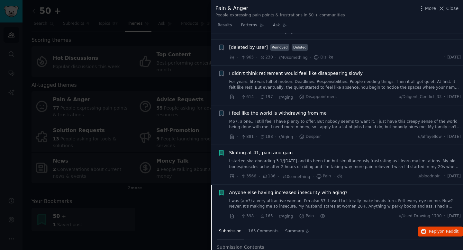
click at [295, 160] on link "I started skateboarding 3 1/2 months ago and its been fun but simultaneously fr…" at bounding box center [345, 163] width 232 height 11
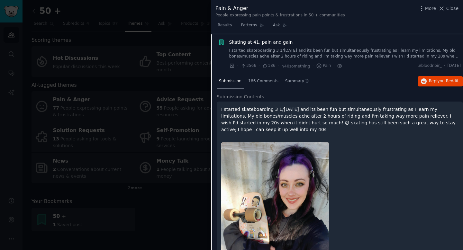
scroll to position [155, 0]
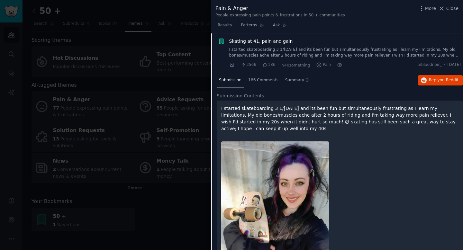
click at [269, 115] on p "I started skateboarding 3 1/2 months ago and its been fun but simultaneously fr…" at bounding box center [339, 118] width 237 height 27
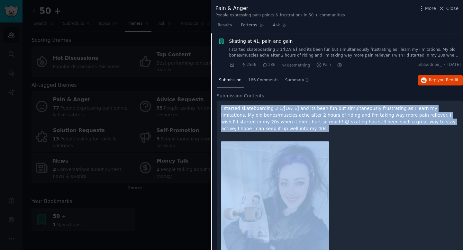
click at [269, 115] on p "I started skateboarding 3 1/2 months ago and its been fun but simultaneously fr…" at bounding box center [339, 118] width 237 height 27
copy div "I started skateboarding 3 1/2 months ago and its been fun but simultaneously fr…"
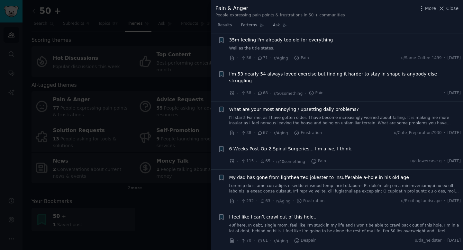
scroll to position [800, 0]
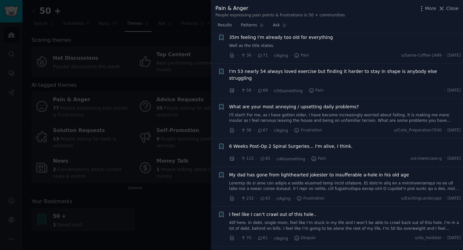
click at [150, 82] on div at bounding box center [231, 125] width 463 height 250
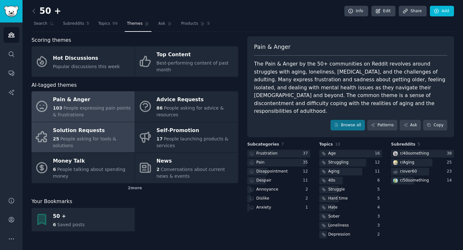
click at [74, 137] on span "People asking for tools & solutions" at bounding box center [84, 142] width 63 height 12
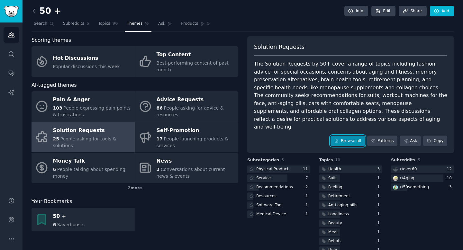
click at [354, 136] on link "Browse all" at bounding box center [347, 141] width 34 height 11
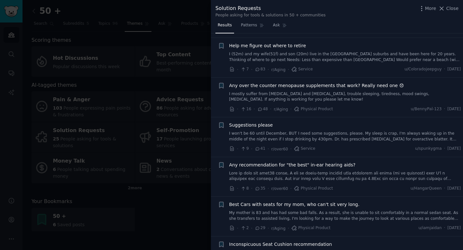
scroll to position [88, 0]
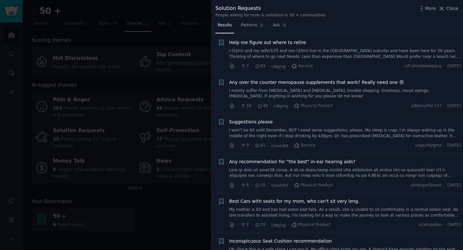
click at [360, 134] on link "I won't be 60 until December, BUT I need some suggestions, please. My sleep is …" at bounding box center [345, 133] width 232 height 11
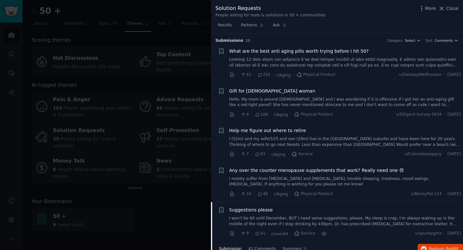
click at [199, 88] on div at bounding box center [231, 125] width 463 height 250
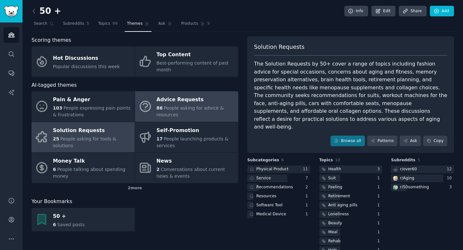
click at [217, 109] on span "People asking for advice & resources" at bounding box center [189, 111] width 67 height 12
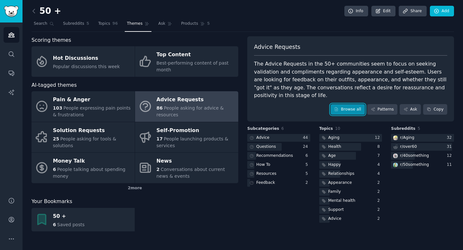
click at [340, 104] on link "Browse all" at bounding box center [347, 109] width 34 height 11
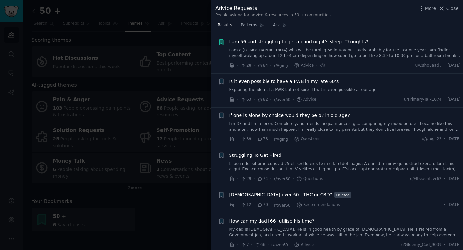
scroll to position [782, 0]
click at [184, 223] on div at bounding box center [231, 125] width 463 height 250
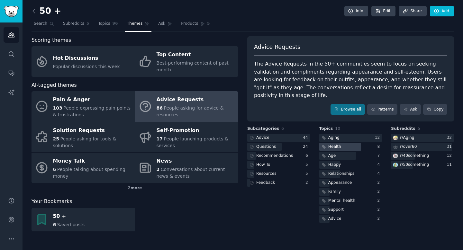
click at [338, 144] on div "Health" at bounding box center [334, 147] width 13 height 6
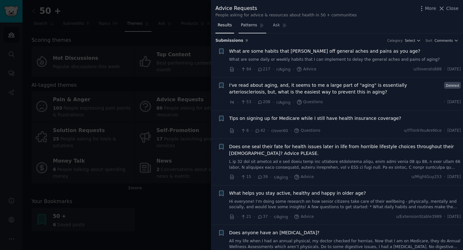
click at [249, 28] on span "Patterns" at bounding box center [249, 25] width 16 height 6
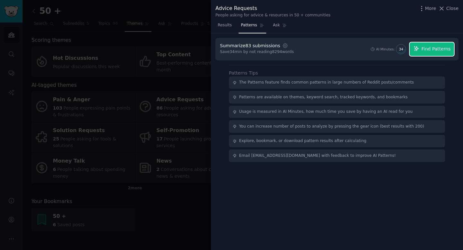
click at [445, 46] on span "Find Patterns" at bounding box center [435, 49] width 29 height 7
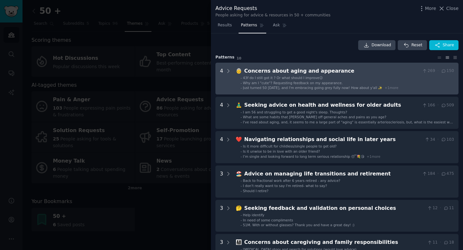
click at [357, 86] on span "Just turned 50 today, and I'm embracing going grey fully now! How about y'all ✨" at bounding box center [312, 88] width 139 height 4
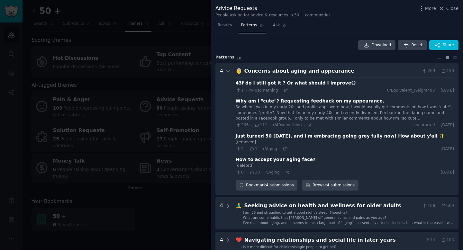
click at [346, 116] on div "So when I was in my early 20s and profile apps were new, I would usually get co…" at bounding box center [344, 112] width 218 height 17
click at [375, 108] on div "So when I was in my early 20s and profile apps were new, I would usually get co…" at bounding box center [344, 112] width 218 height 17
click at [307, 124] on icon at bounding box center [309, 125] width 4 height 4
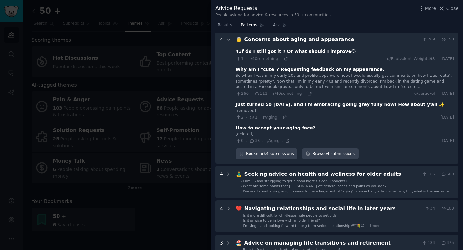
scroll to position [32, 0]
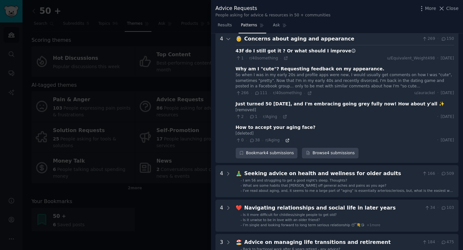
click at [288, 141] on icon at bounding box center [287, 140] width 4 height 4
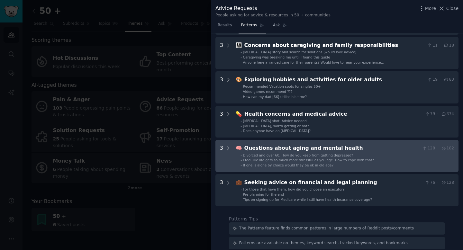
scroll to position [304, 0]
